Goal: Transaction & Acquisition: Purchase product/service

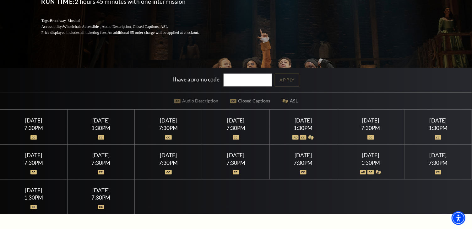
scroll to position [126, 0]
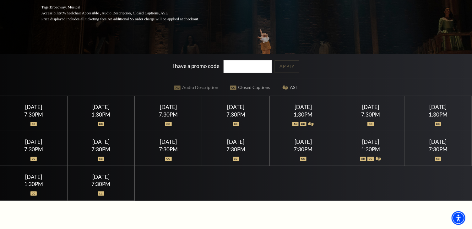
click at [288, 119] on div at bounding box center [303, 120] width 52 height 6
click at [307, 112] on div "1:30PM" at bounding box center [303, 114] width 52 height 5
click at [308, 124] on img at bounding box center [310, 124] width 7 height 4
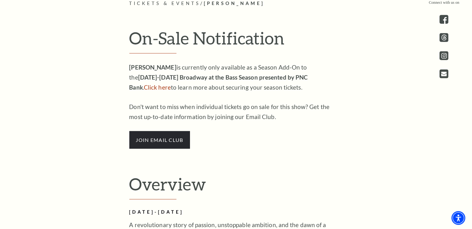
scroll to position [345, 0]
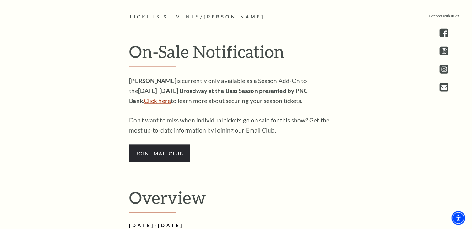
click at [171, 97] on link "Click here" at bounding box center [157, 100] width 27 height 7
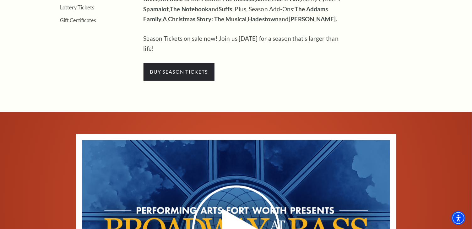
scroll to position [314, 0]
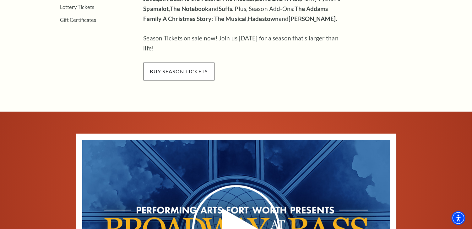
click at [152, 63] on span "buy season tickets" at bounding box center [178, 72] width 71 height 18
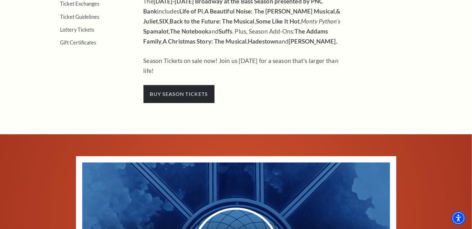
scroll to position [282, 0]
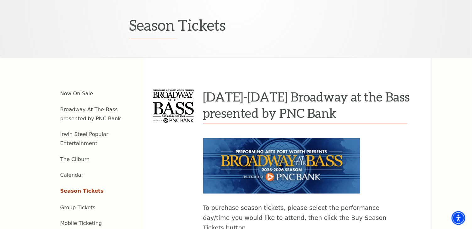
scroll to position [188, 0]
